Goal: Information Seeking & Learning: Learn about a topic

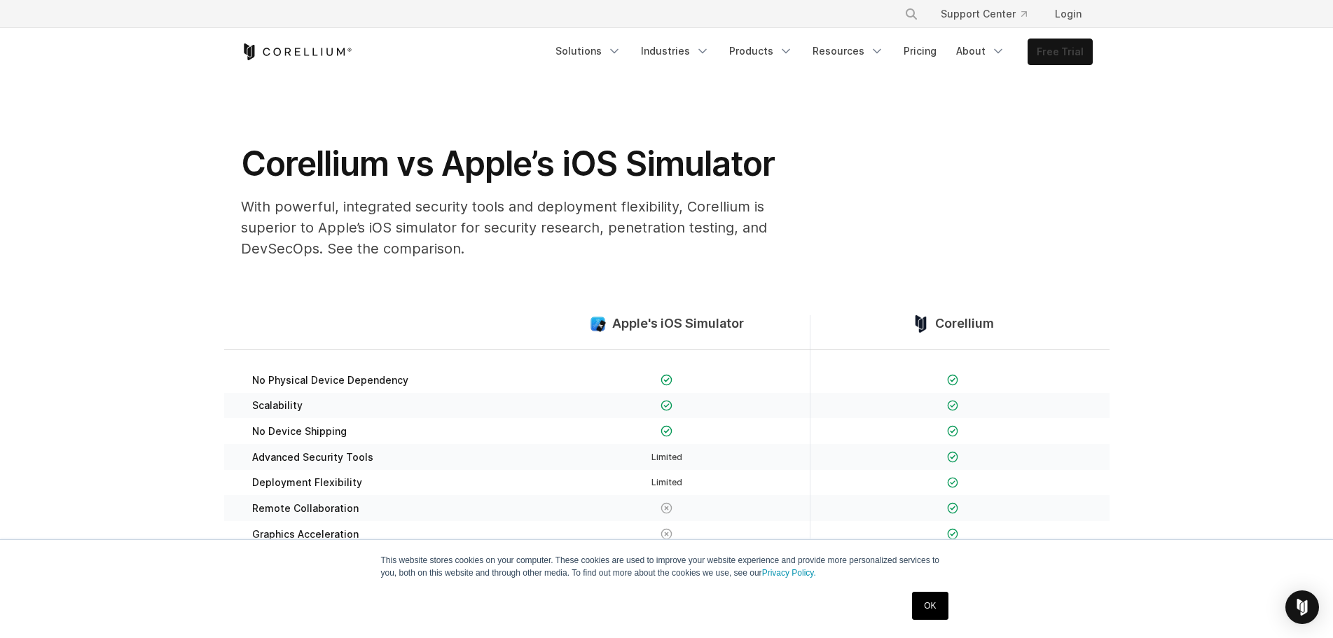
click at [1051, 53] on link "Free Trial" at bounding box center [1060, 51] width 64 height 25
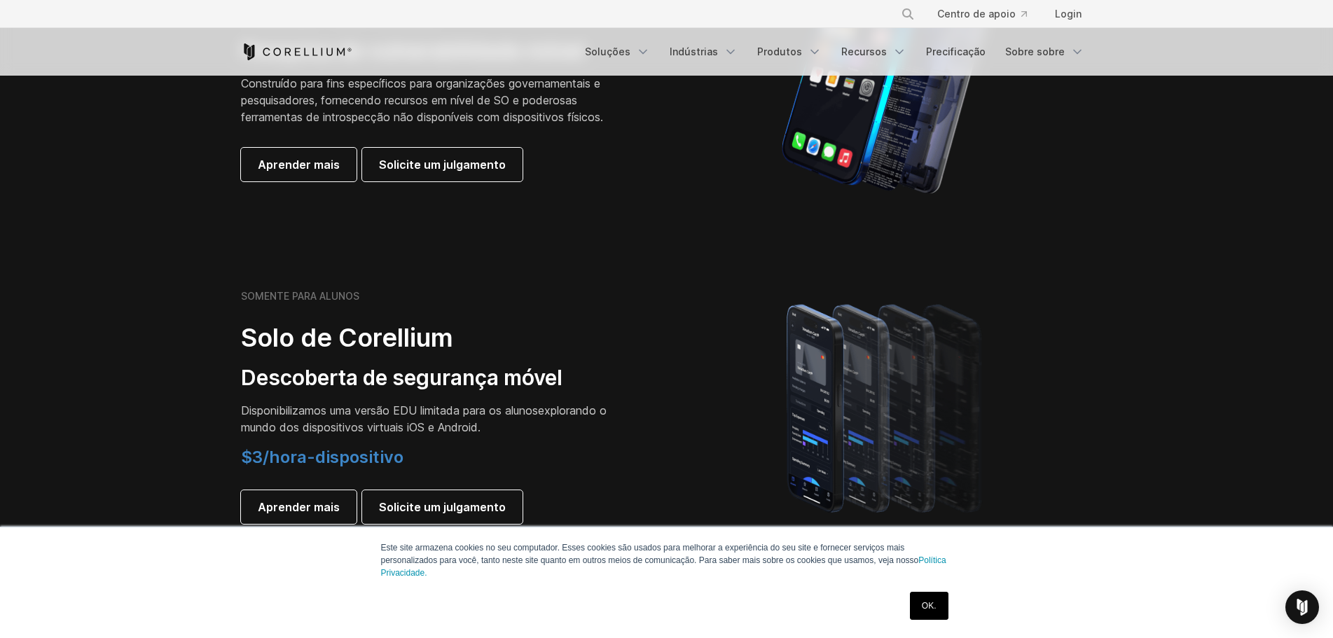
scroll to position [911, 0]
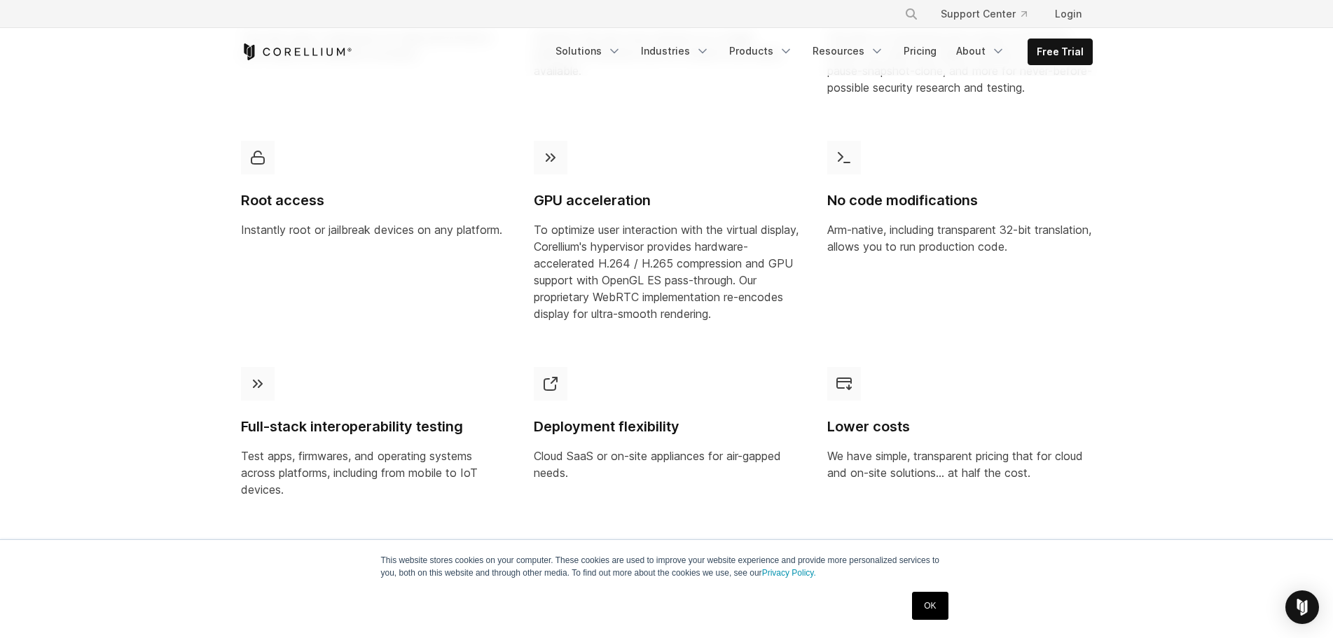
scroll to position [981, 0]
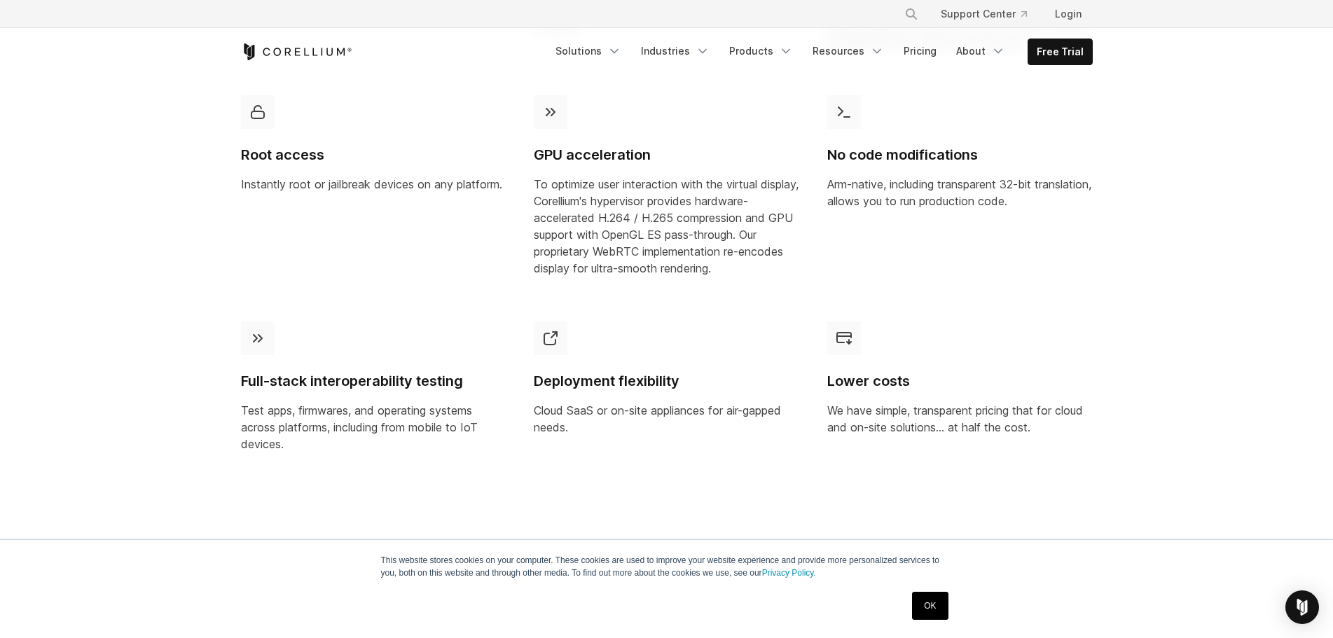
click at [1167, 286] on section "Why switch to Corellium? Corellium’s virtualization technology changes everythi…" at bounding box center [666, 130] width 1333 height 848
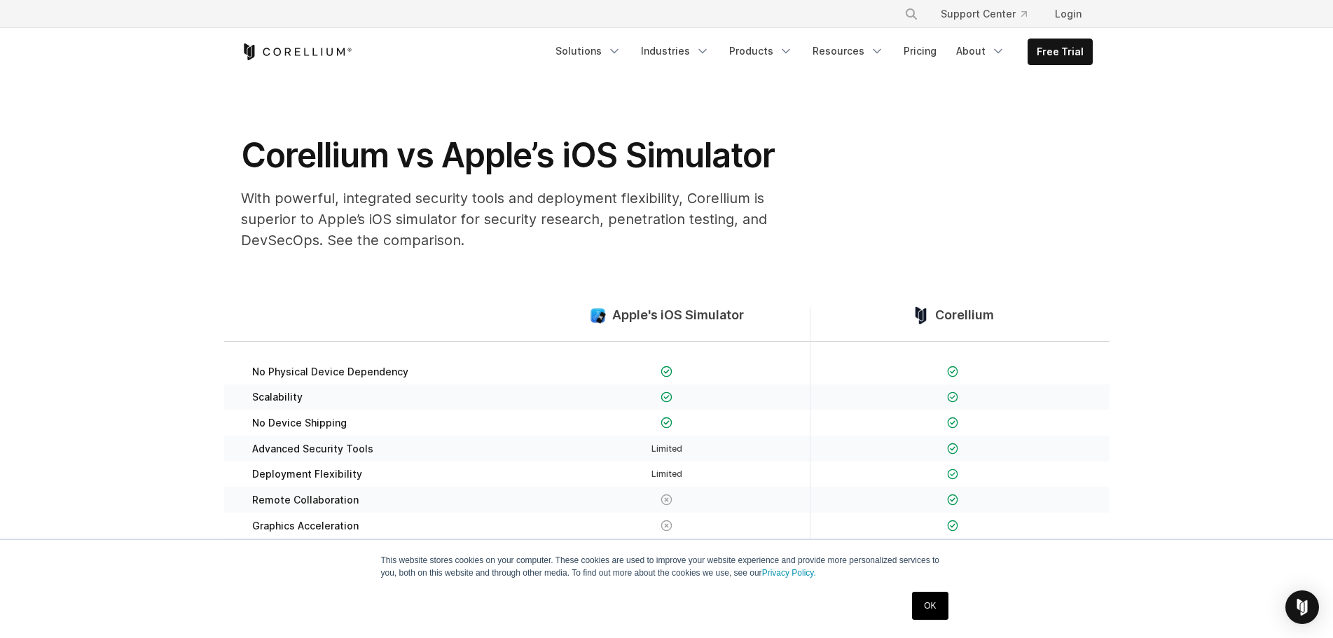
scroll to position [0, 0]
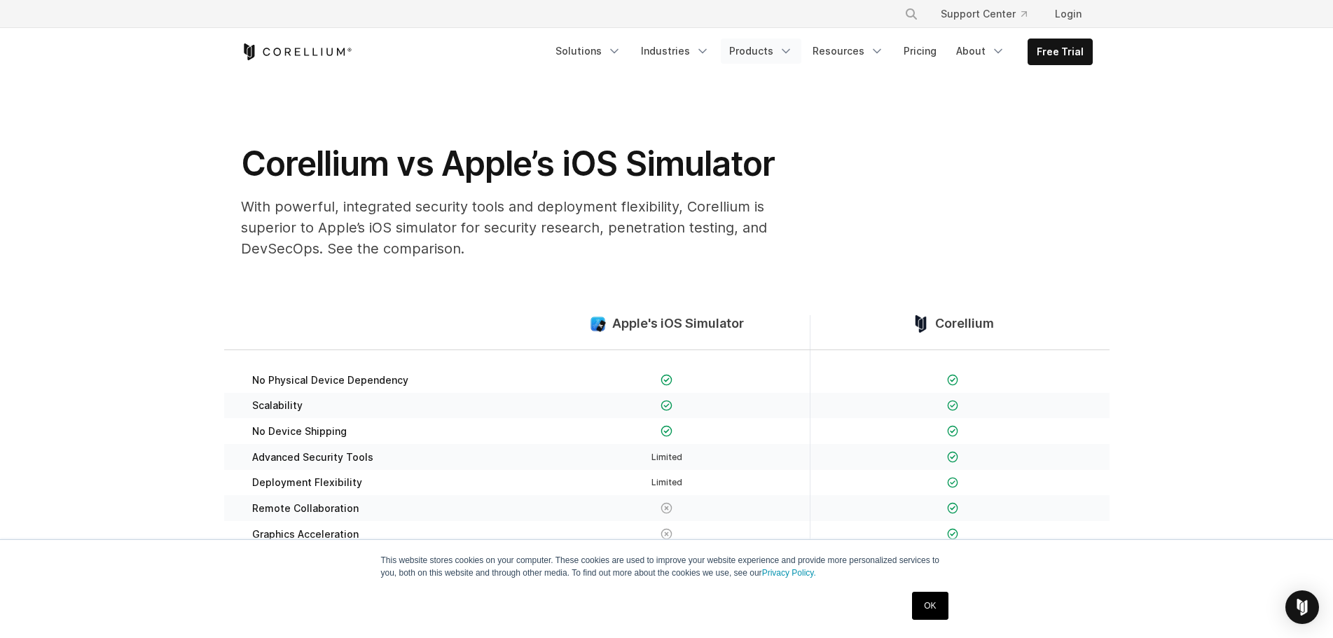
click at [791, 52] on icon "Navigation Menu" at bounding box center [786, 51] width 14 height 14
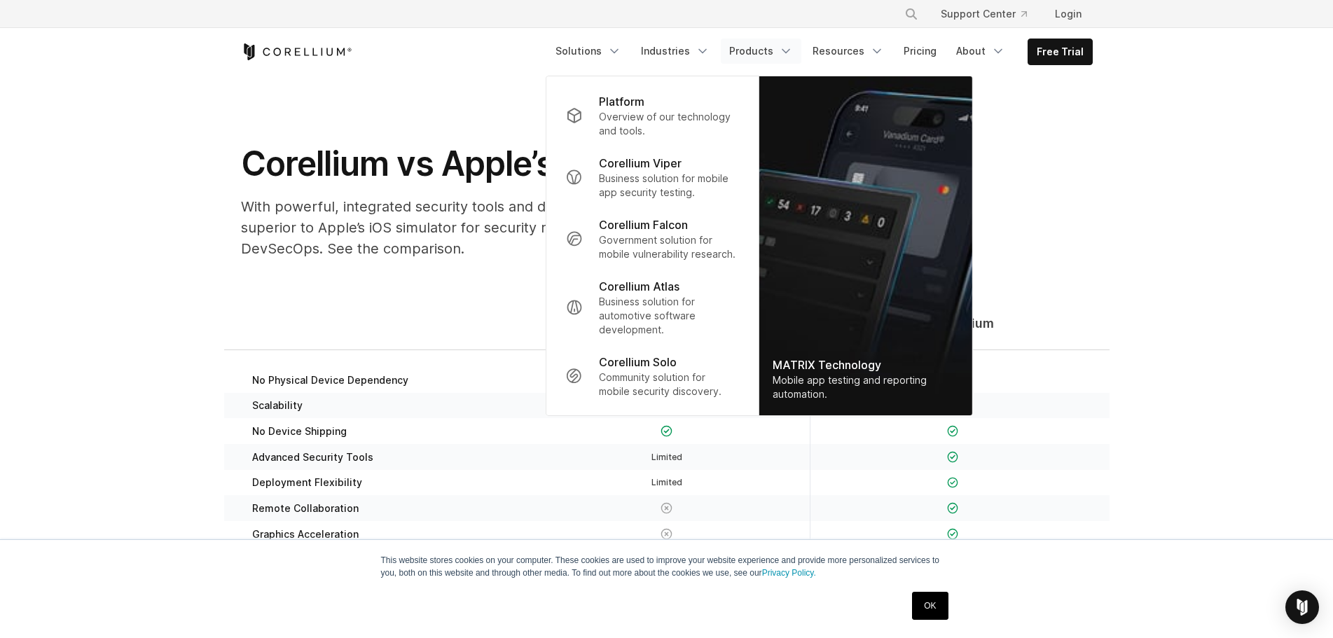
click at [791, 52] on icon "Navigation Menu" at bounding box center [786, 51] width 14 height 14
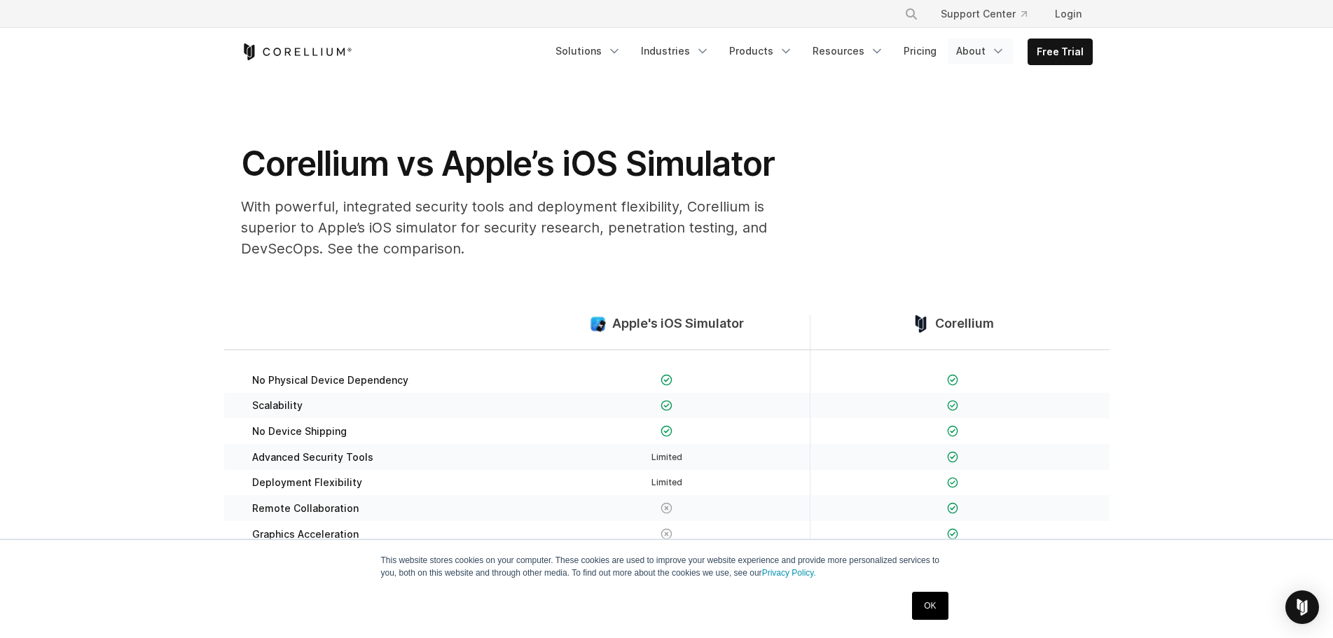
click at [989, 49] on link "About" at bounding box center [981, 51] width 66 height 25
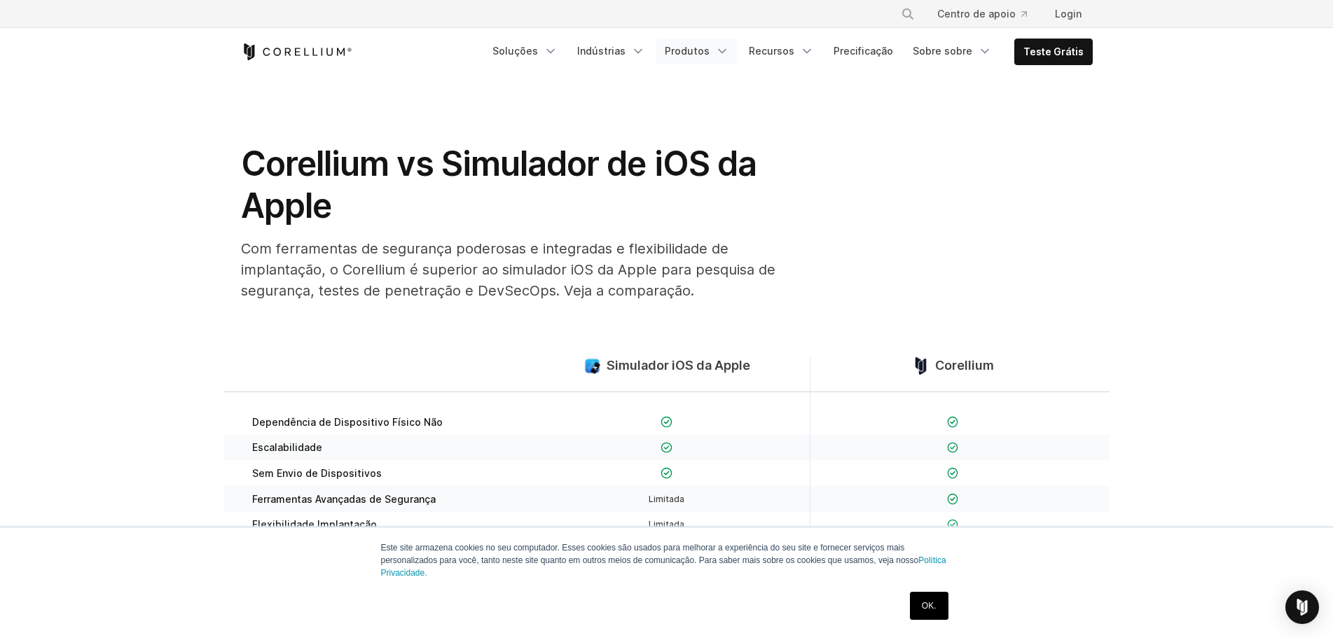
click at [722, 45] on link "Produtos" at bounding box center [696, 51] width 81 height 25
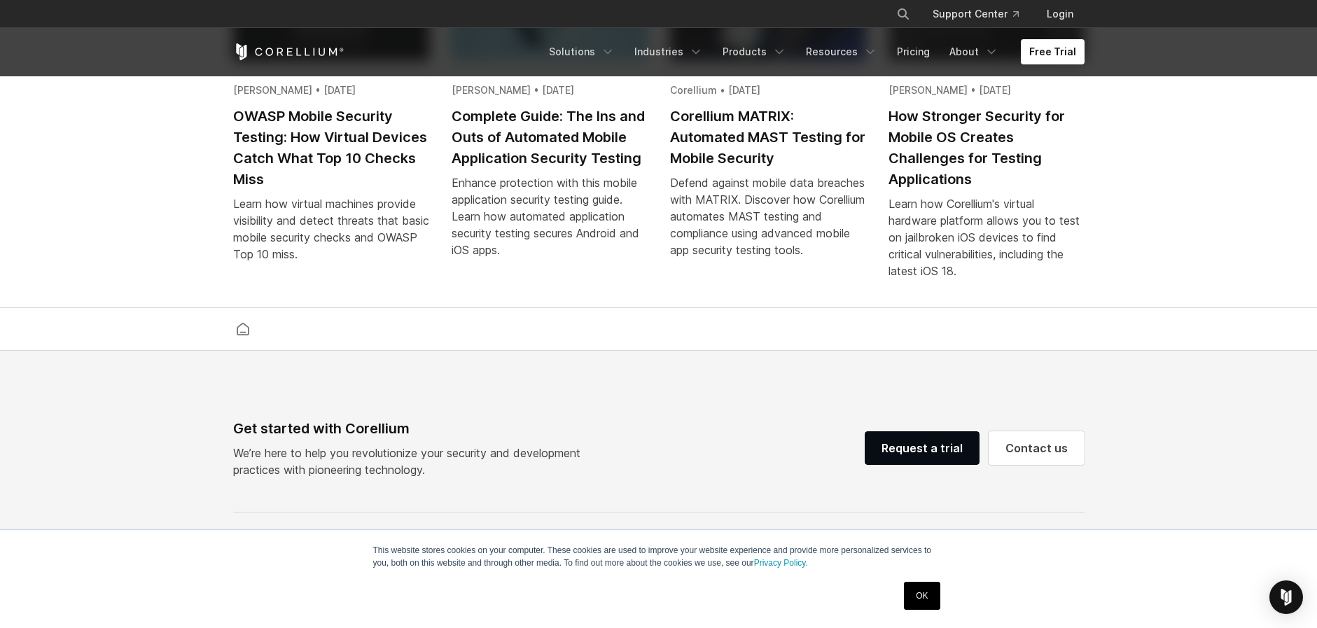
scroll to position [2942, 0]
